Goal: Transaction & Acquisition: Register for event/course

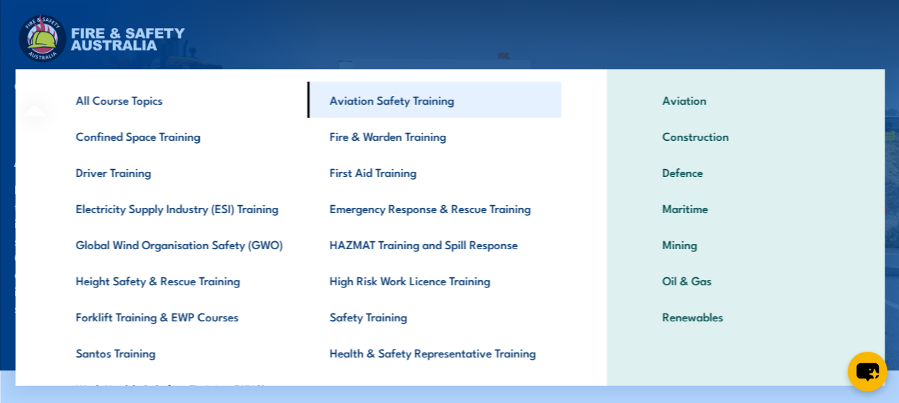
scroll to position [120, 0]
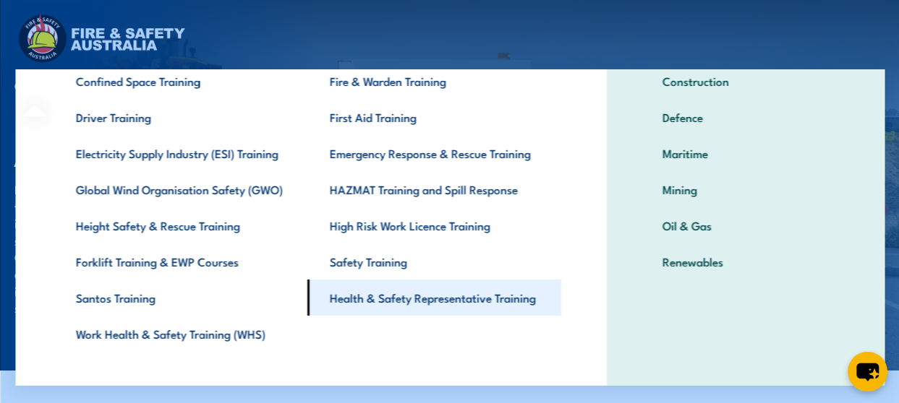
click at [468, 306] on link "Health & Safety Representative Training" at bounding box center [434, 298] width 254 height 36
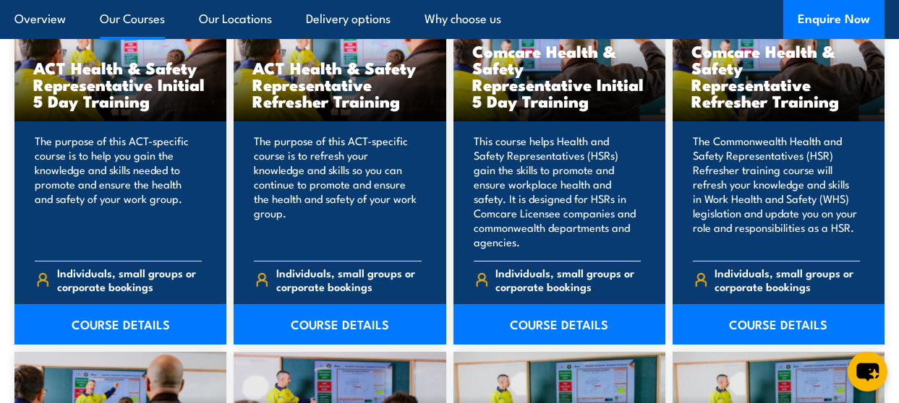
scroll to position [1205, 0]
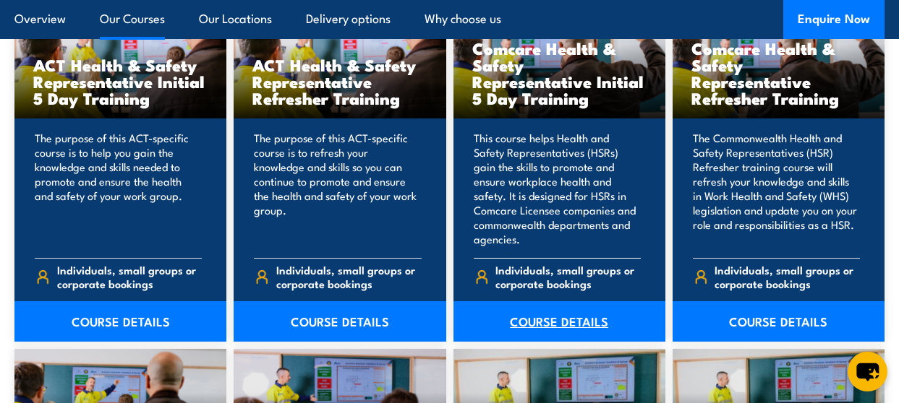
click at [577, 322] on link "COURSE DETAILS" at bounding box center [559, 321] width 212 height 40
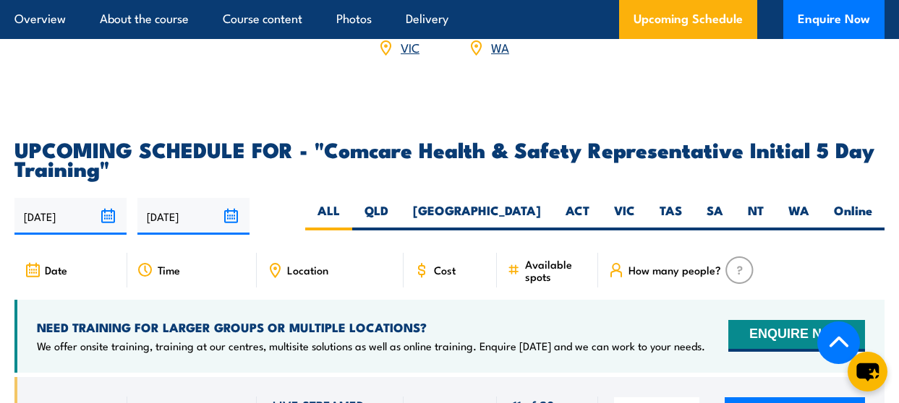
scroll to position [2410, 0]
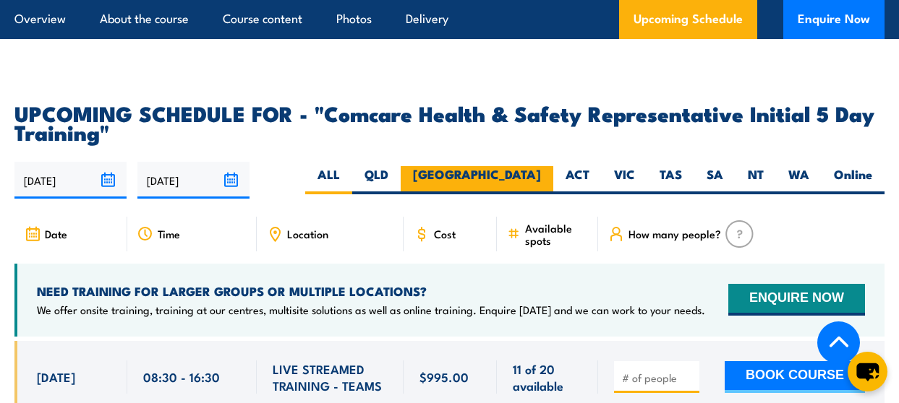
click at [538, 166] on label "[GEOGRAPHIC_DATA]" at bounding box center [477, 180] width 153 height 28
click at [541, 166] on input "[GEOGRAPHIC_DATA]" at bounding box center [545, 170] width 9 height 9
radio input "true"
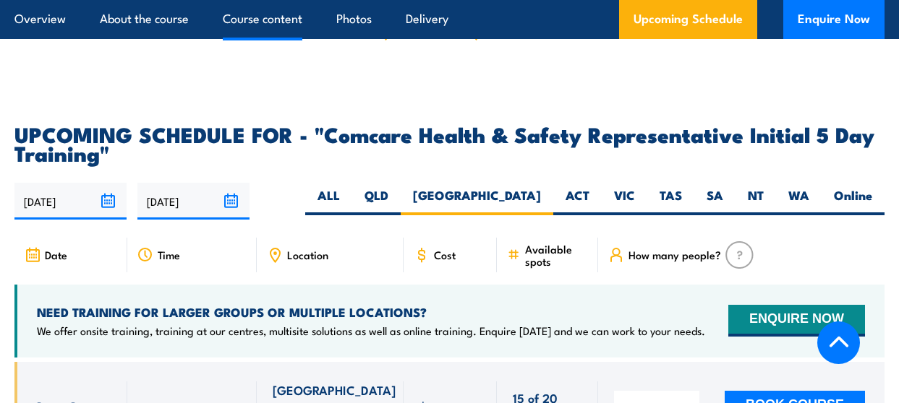
scroll to position [2491, 0]
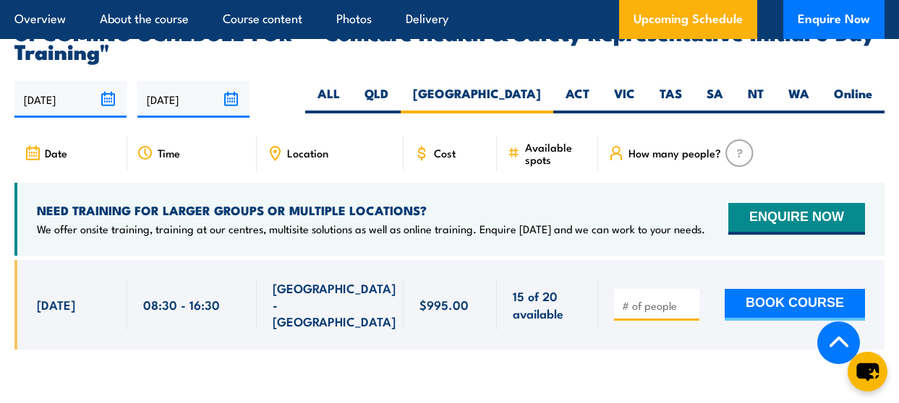
click at [75, 296] on span "[DATE]" at bounding box center [56, 304] width 38 height 17
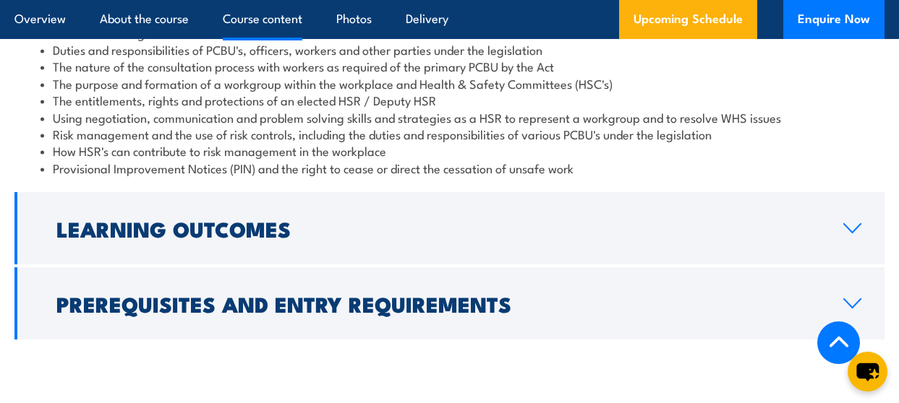
scroll to position [1567, 0]
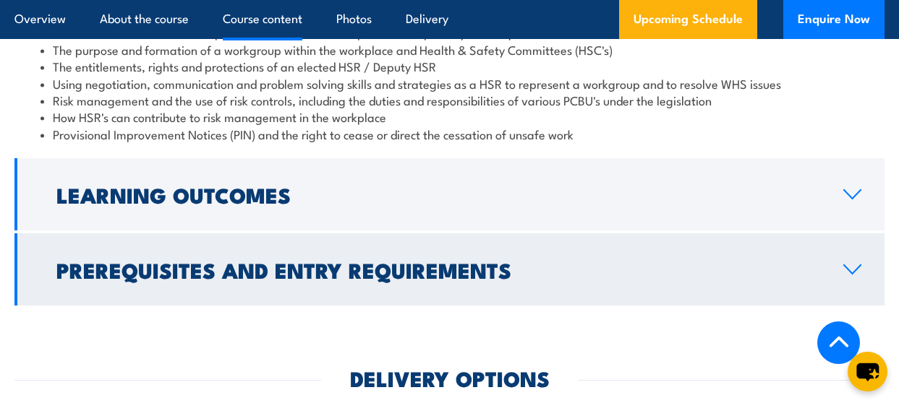
click at [850, 275] on icon at bounding box center [852, 270] width 20 height 12
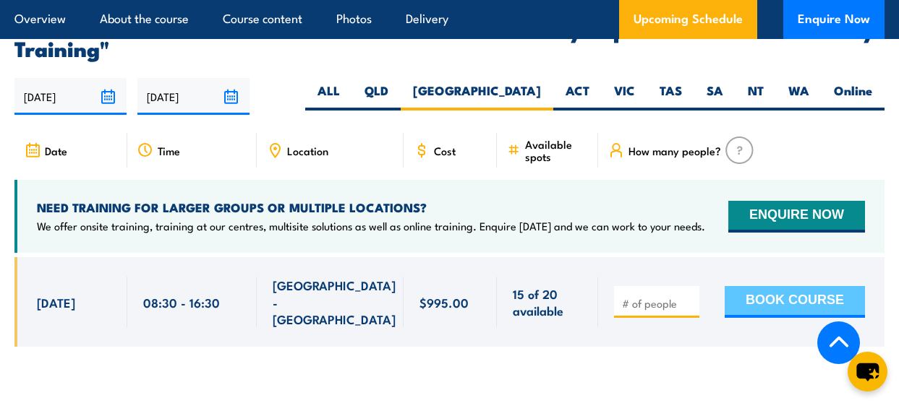
scroll to position [2517, 0]
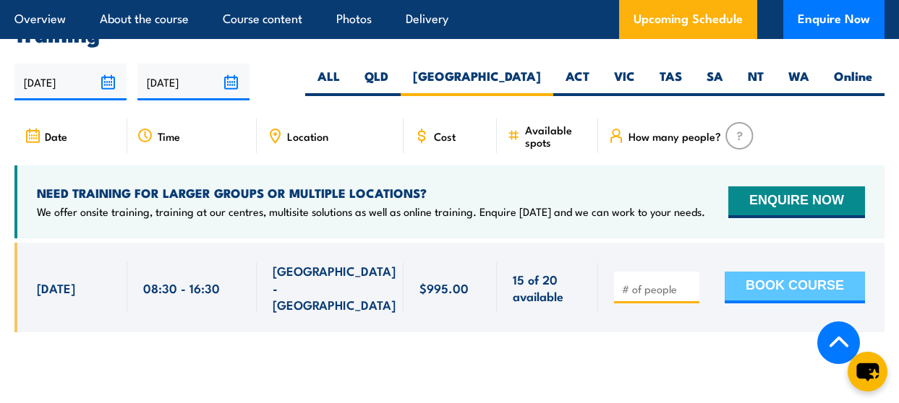
click at [796, 272] on button "BOOK COURSE" at bounding box center [794, 288] width 140 height 32
type input "1"
click at [791, 272] on button "BOOK COURSE" at bounding box center [794, 288] width 140 height 32
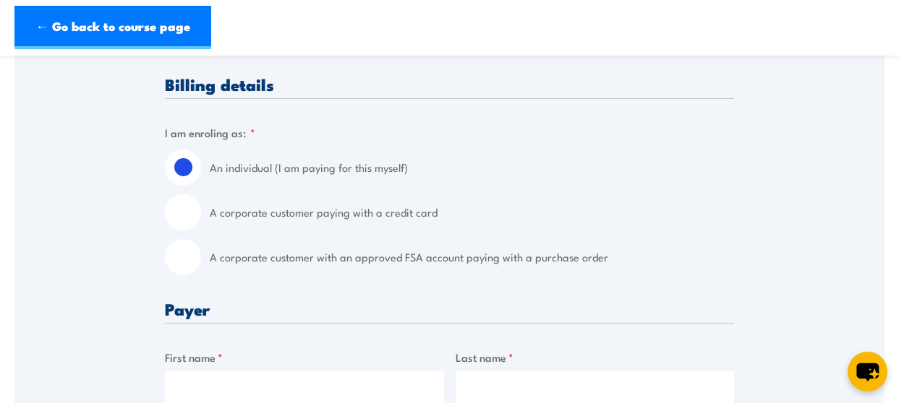
scroll to position [361, 0]
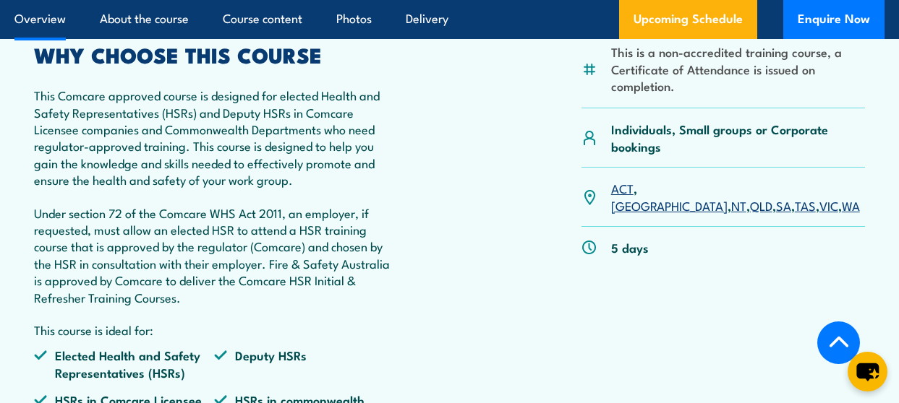
scroll to position [191, 0]
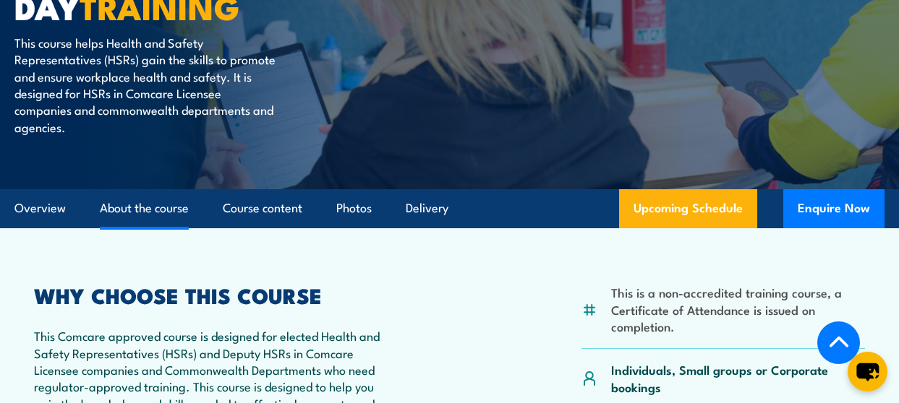
click at [148, 205] on link "About the course" at bounding box center [144, 208] width 89 height 38
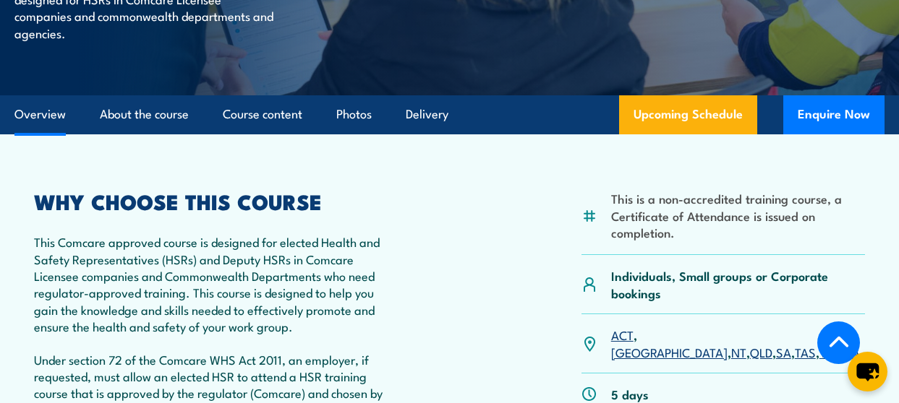
scroll to position [459, 0]
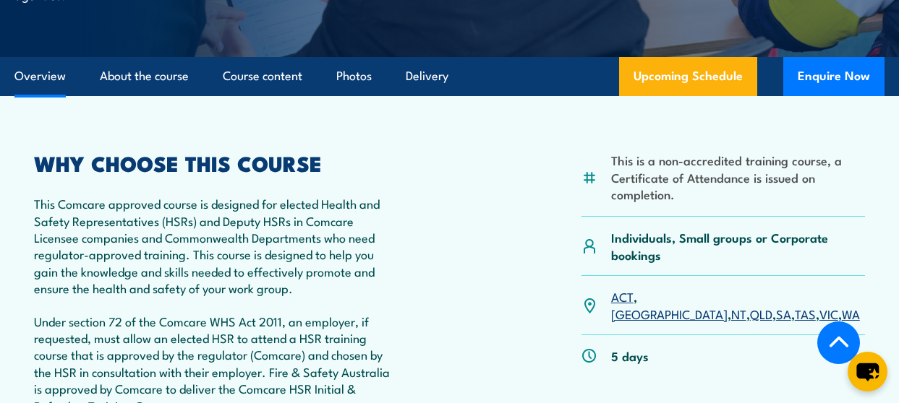
scroll to position [564, 0]
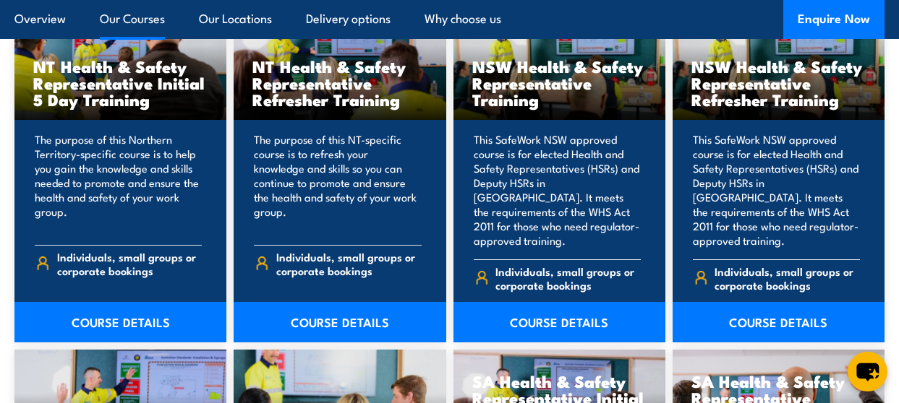
scroll to position [1567, 0]
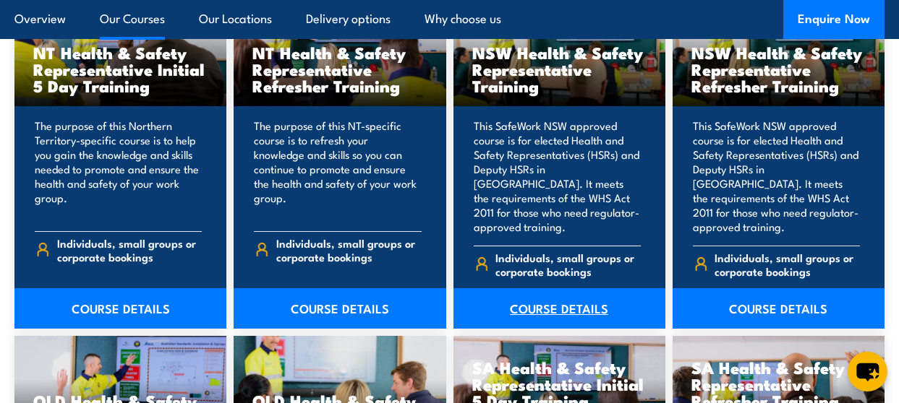
click at [534, 293] on link "COURSE DETAILS" at bounding box center [559, 308] width 212 height 40
